Goal: Check status: Check status

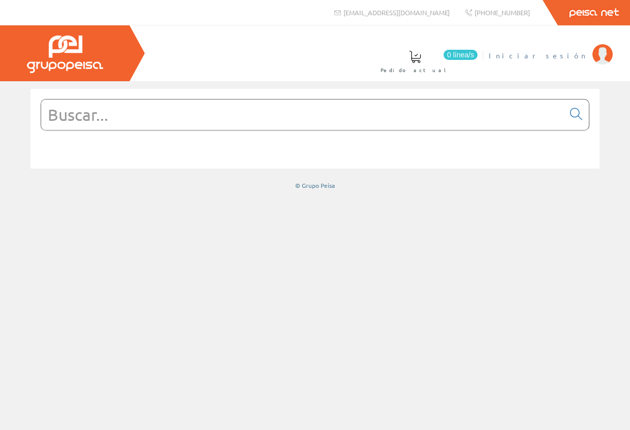
click at [570, 54] on span "Iniciar sesión" at bounding box center [538, 55] width 99 height 10
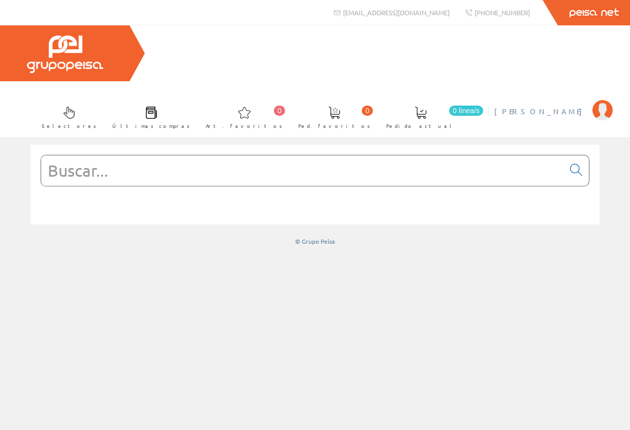
click at [526, 106] on span "[PERSON_NAME]" at bounding box center [540, 111] width 93 height 10
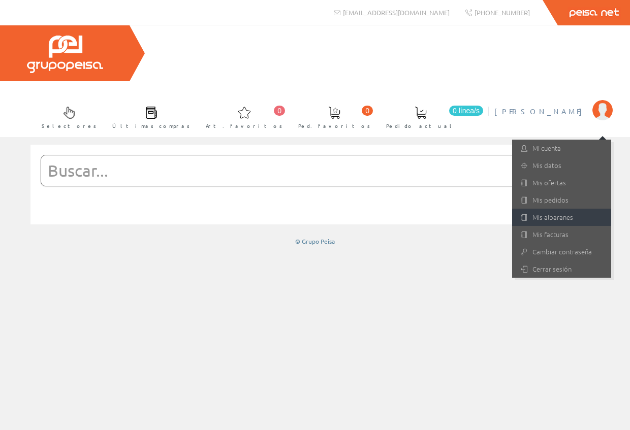
click at [550, 209] on link "Mis albaranes" at bounding box center [561, 217] width 99 height 17
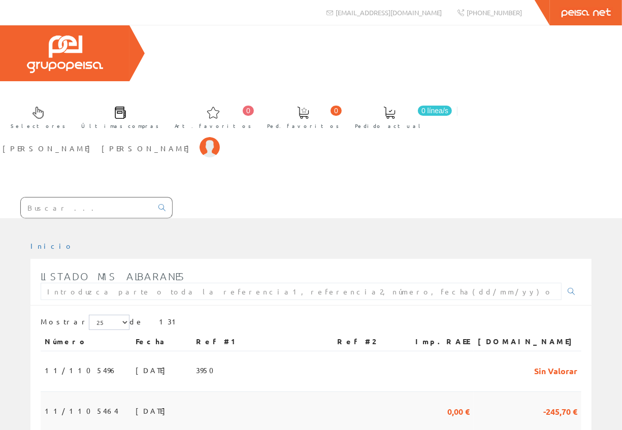
scroll to position [51, 0]
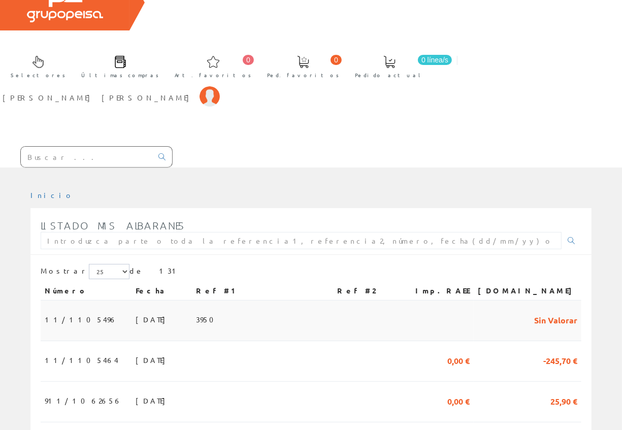
click at [75, 311] on span "11/1105496" at bounding box center [81, 319] width 73 height 17
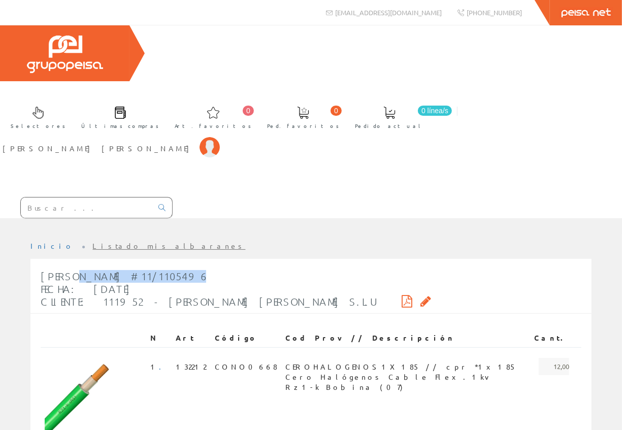
drag, startPoint x: 43, startPoint y: 182, endPoint x: 151, endPoint y: 184, distance: 108.2
click at [151, 265] on div "[PERSON_NAME] #11/1105496 Fecha: [DATE] Cliente: 111952 - [PERSON_NAME] [PERSON…" at bounding box center [236, 289] width 391 height 48
click at [114, 270] on span "[PERSON_NAME] #11/1105496 Fecha: [DATE] Cliente: 111952 - [PERSON_NAME] [PERSON…" at bounding box center [209, 289] width 337 height 38
click at [95, 270] on span "[PERSON_NAME] #11/1105496 Fecha: [DATE] Cliente: 111952 - [PERSON_NAME] [PERSON…" at bounding box center [209, 289] width 337 height 38
drag, startPoint x: 95, startPoint y: 181, endPoint x: 149, endPoint y: 185, distance: 53.5
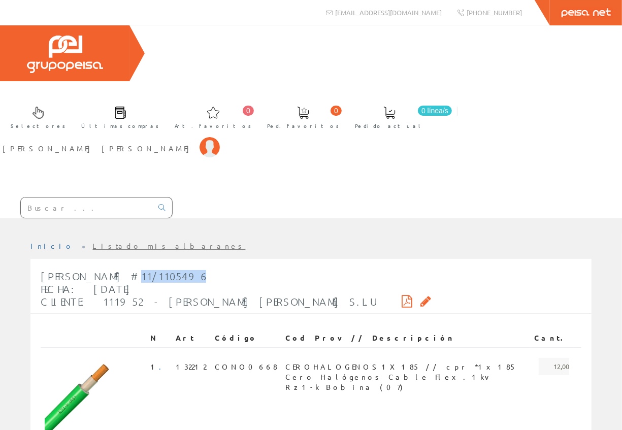
click at [149, 270] on span "Albarán #11/1105496 Fecha: 16/09/2025 Cliente: 111952 - MORANT PASCUAL TONI S.L…" at bounding box center [209, 289] width 337 height 38
copy span "11/1105496"
